Goal: Transaction & Acquisition: Download file/media

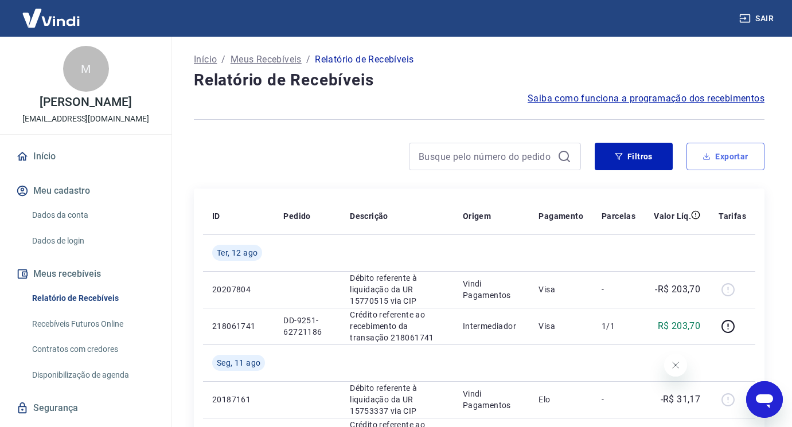
click at [718, 166] on button "Exportar" at bounding box center [725, 157] width 78 height 28
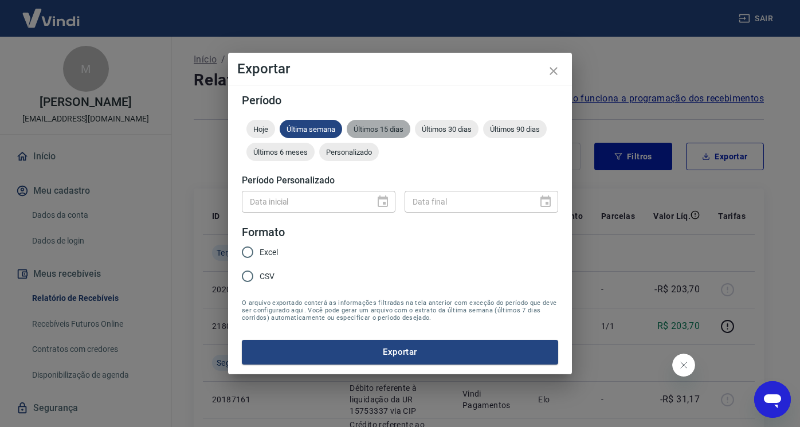
click at [371, 128] on span "Últimos 15 dias" at bounding box center [379, 129] width 64 height 9
click at [248, 254] on input "Excel" at bounding box center [248, 252] width 24 height 24
radio input "true"
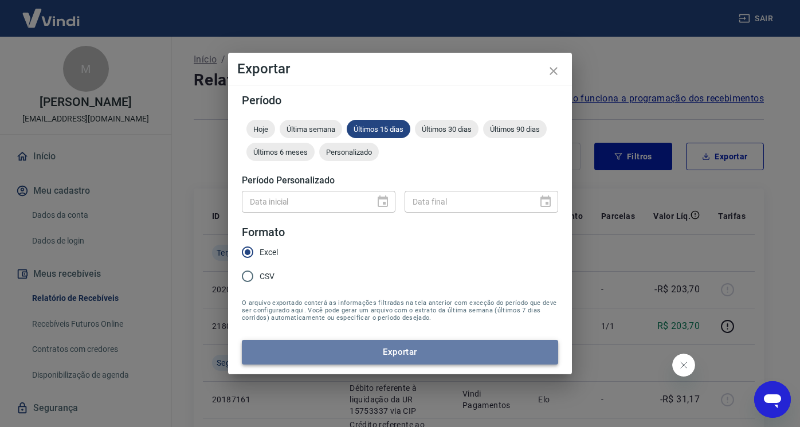
click at [359, 357] on button "Exportar" at bounding box center [400, 352] width 316 height 24
